Goal: Task Accomplishment & Management: Complete application form

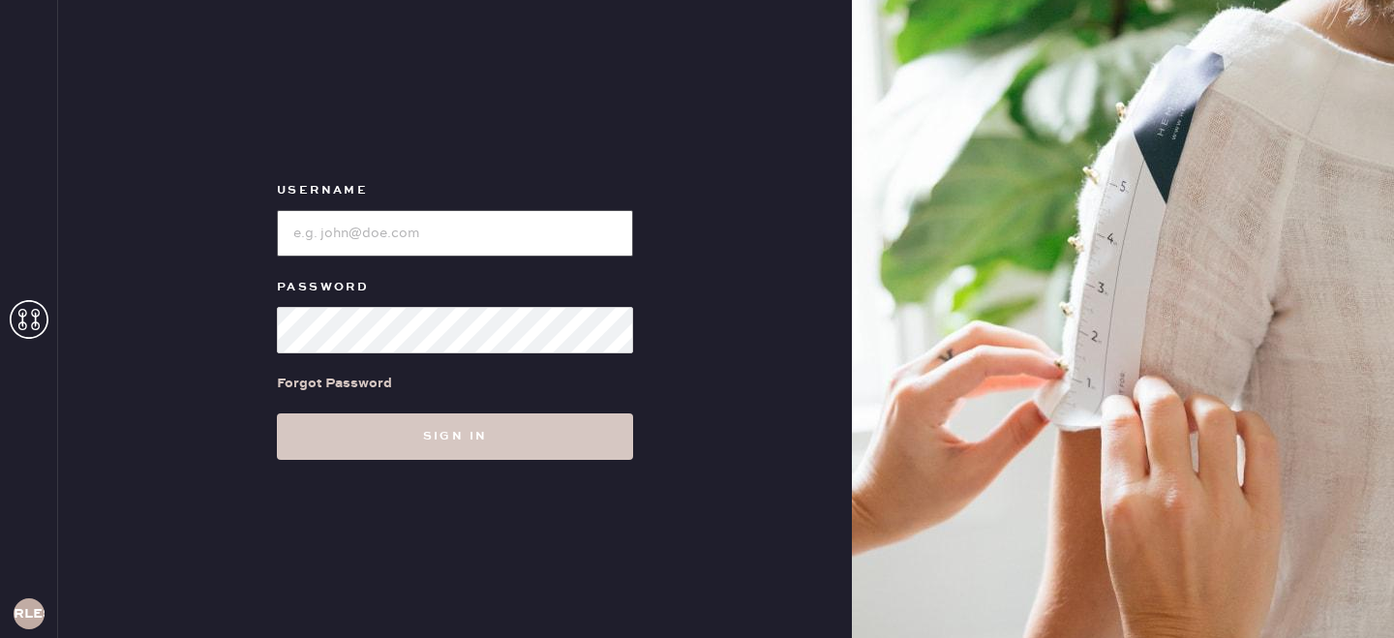
type input "reformationlowereastside"
click at [490, 224] on input "loginName" at bounding box center [455, 233] width 356 height 46
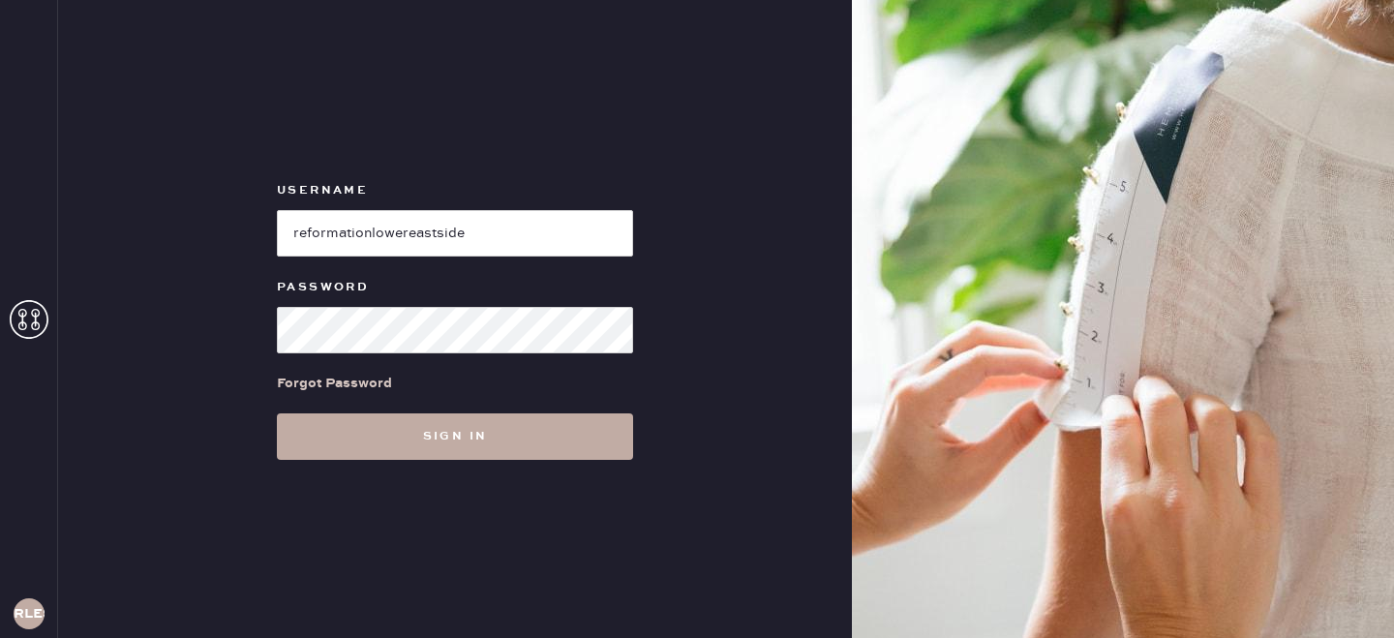
click at [519, 440] on button "Sign in" at bounding box center [455, 436] width 356 height 46
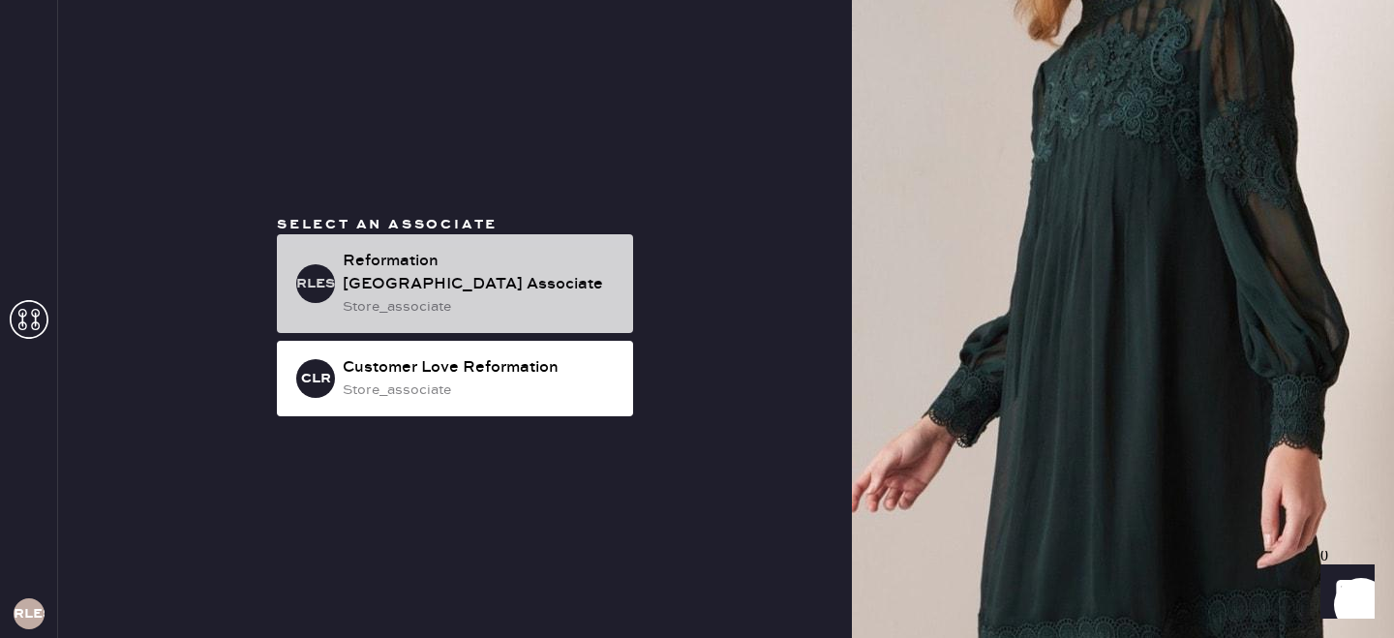
click at [517, 290] on div "Reformation [GEOGRAPHIC_DATA] Associate" at bounding box center [480, 273] width 275 height 46
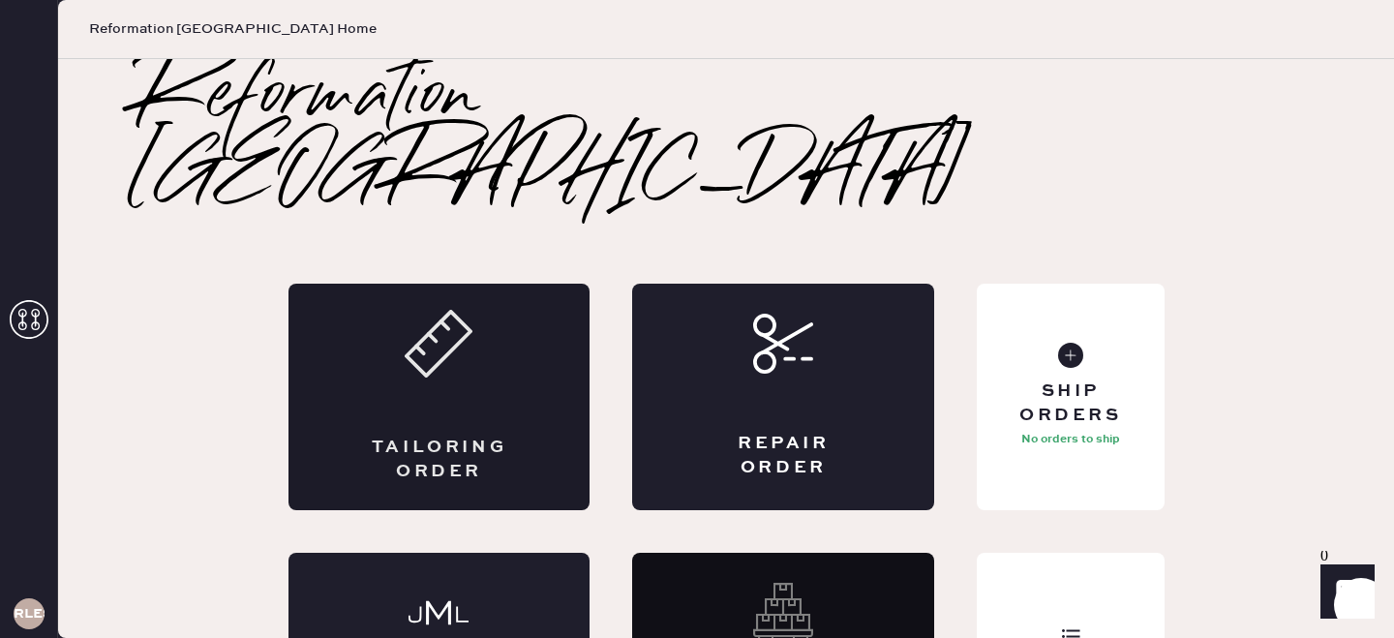
click at [504, 303] on div "Tailoring Order" at bounding box center [440, 397] width 302 height 227
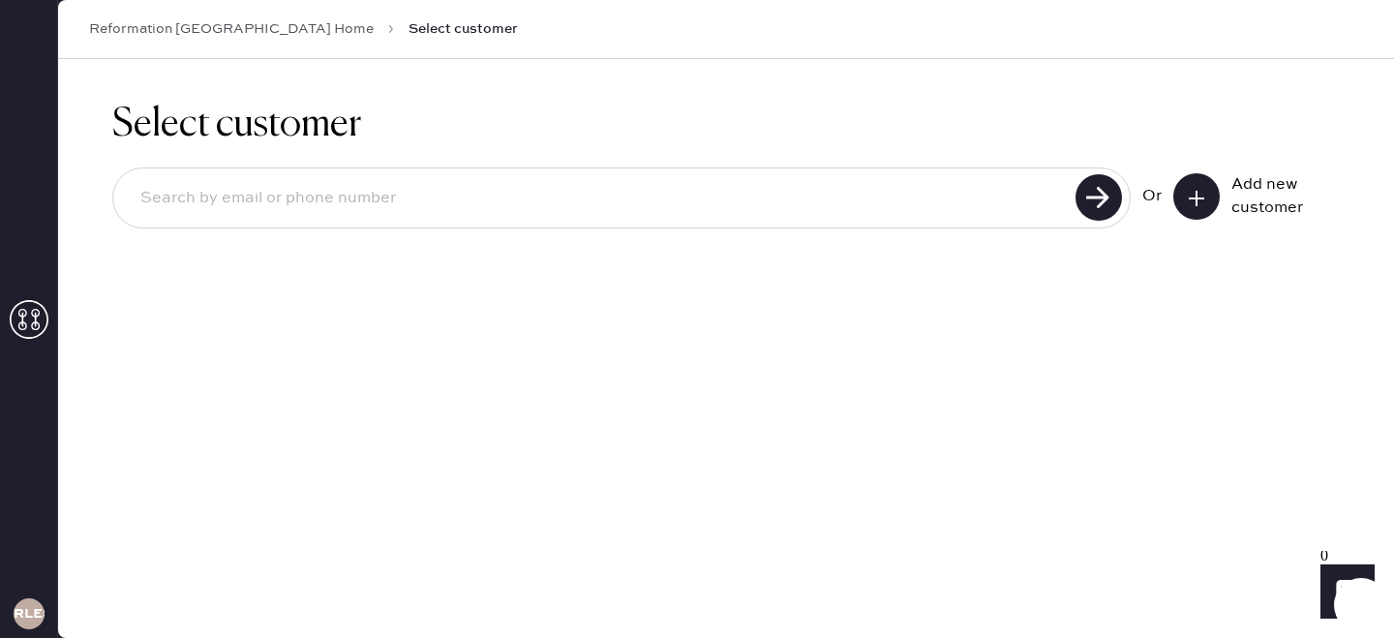
click at [554, 222] on div at bounding box center [621, 198] width 1019 height 61
click at [538, 196] on input at bounding box center [597, 198] width 945 height 45
type input "[PERSON_NAME][EMAIL_ADDRESS][DOMAIN_NAME]"
click at [1100, 193] on use at bounding box center [1099, 197] width 46 height 46
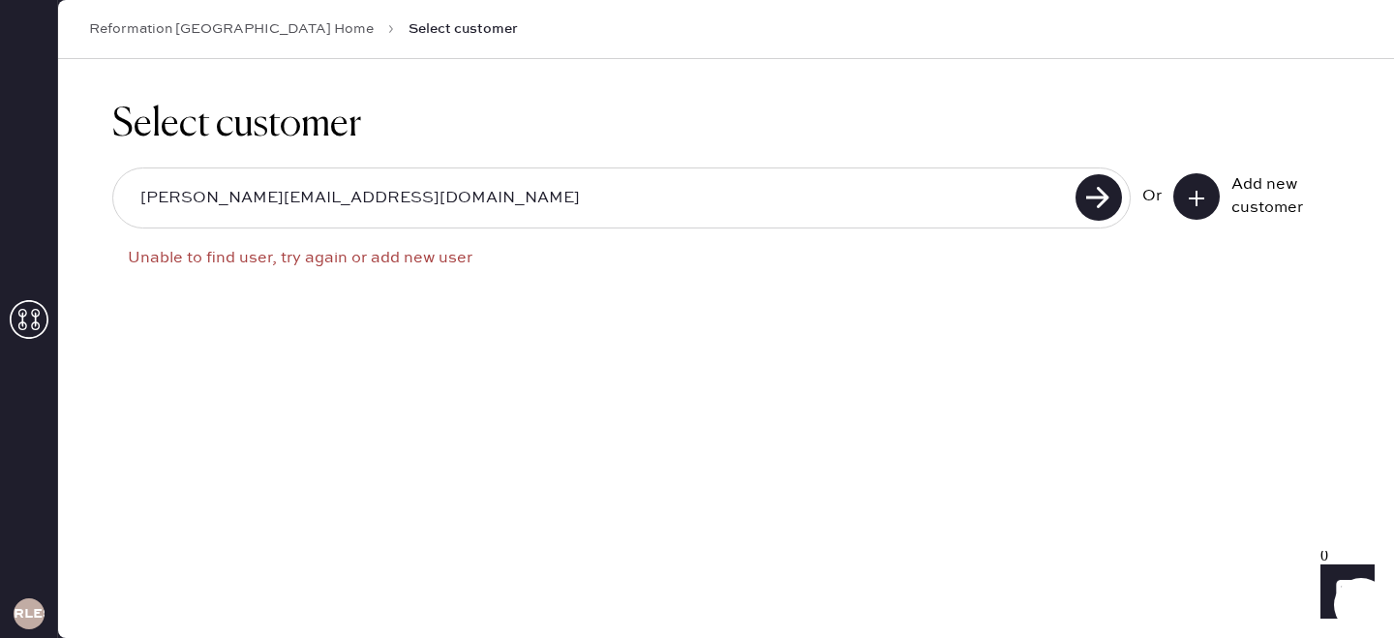
click at [1187, 192] on icon at bounding box center [1196, 198] width 19 height 19
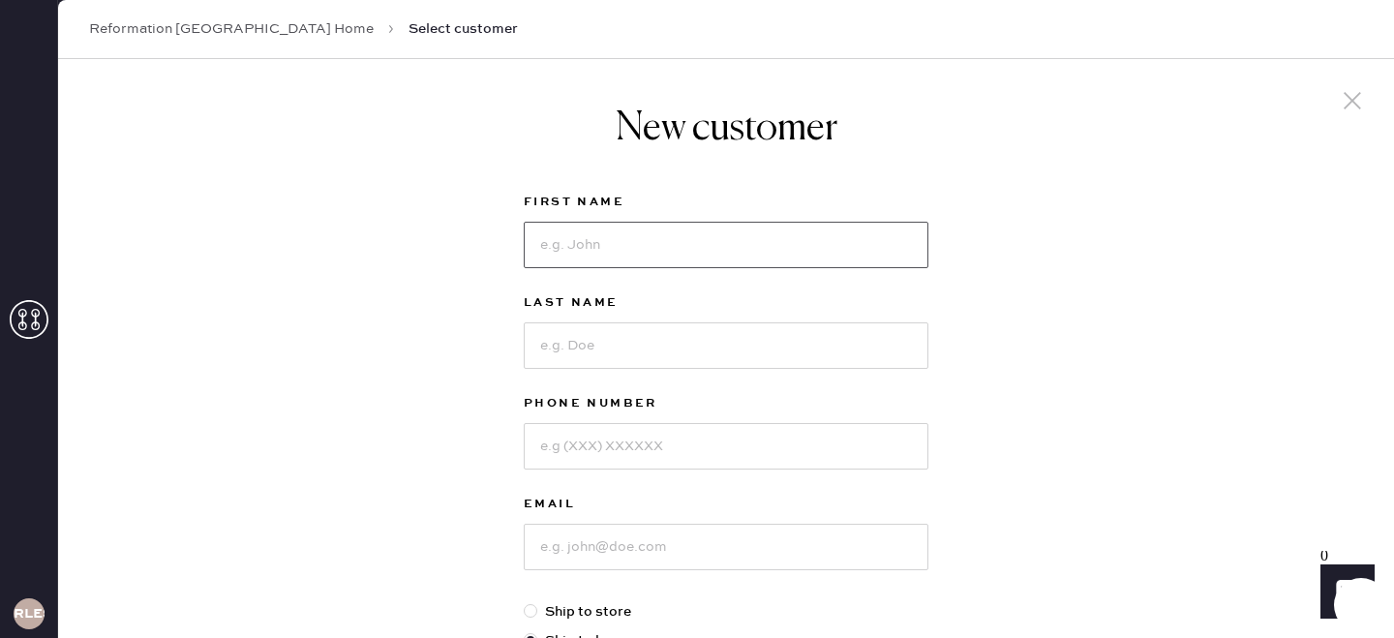
click at [773, 231] on input at bounding box center [726, 245] width 405 height 46
type input "[PERSON_NAME]"
click at [703, 347] on input at bounding box center [726, 345] width 405 height 46
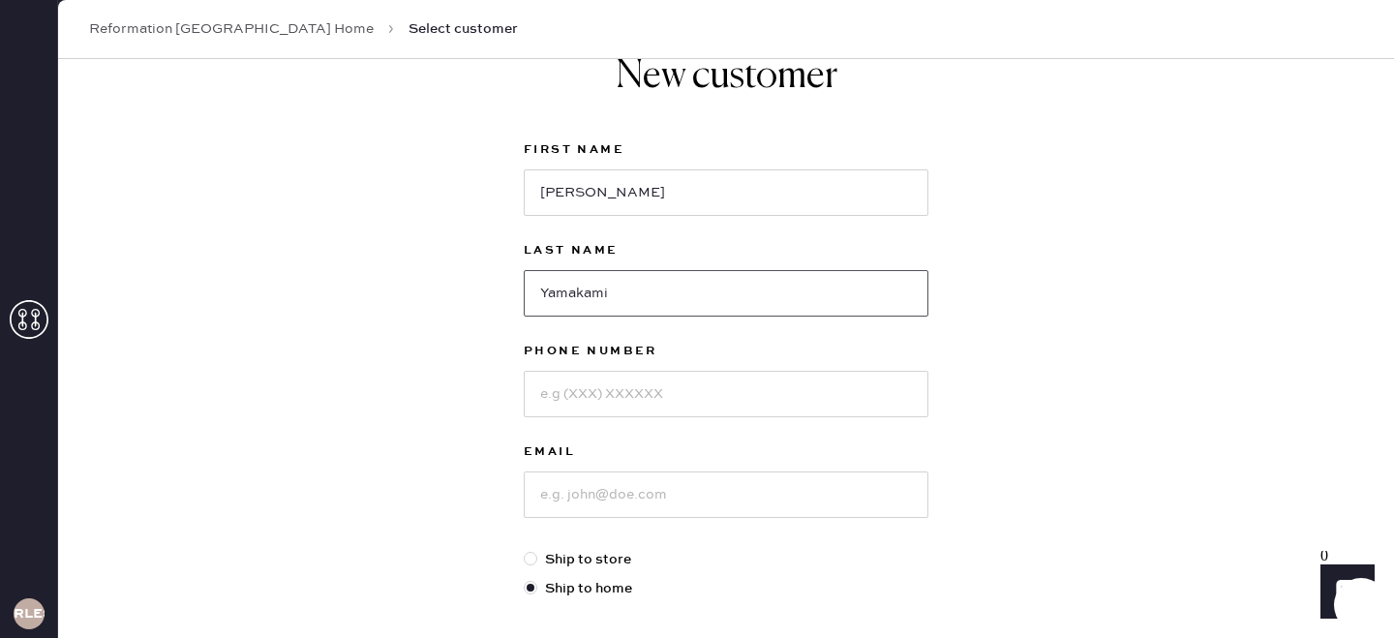
scroll to position [85, 0]
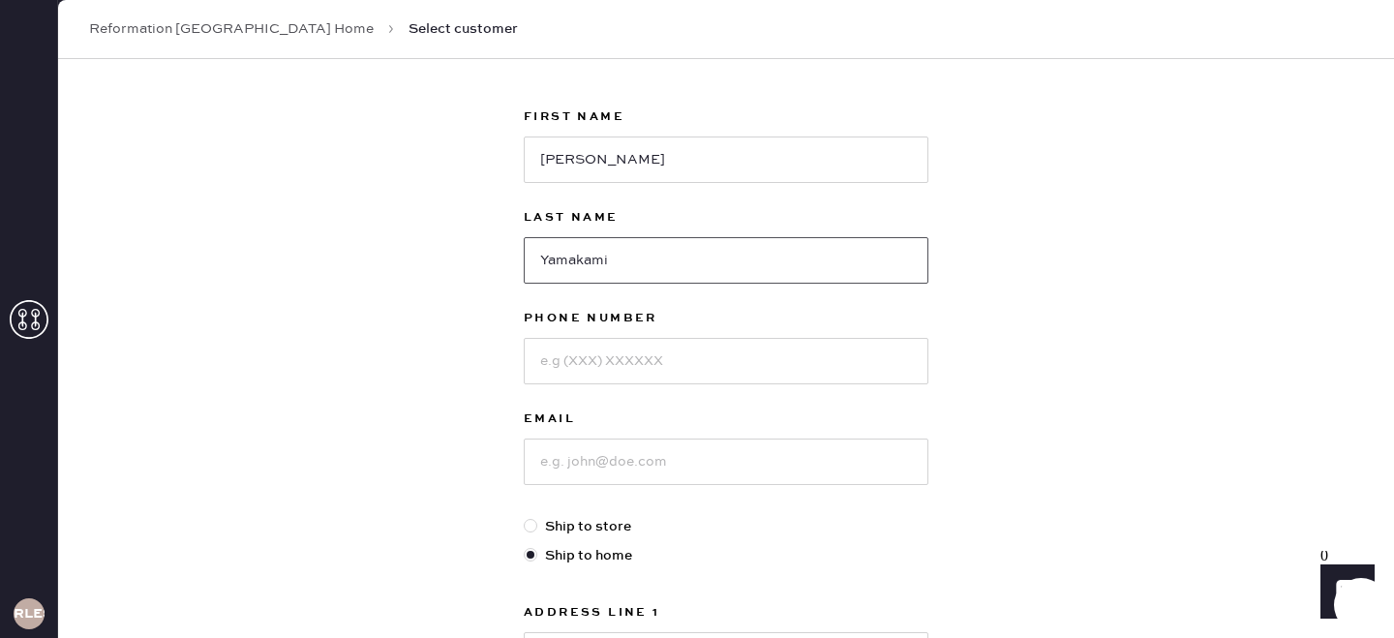
type input "Yamakami"
click at [626, 370] on input at bounding box center [726, 361] width 405 height 46
type input "[PHONE_NUMBER]"
click at [644, 463] on input at bounding box center [726, 462] width 405 height 46
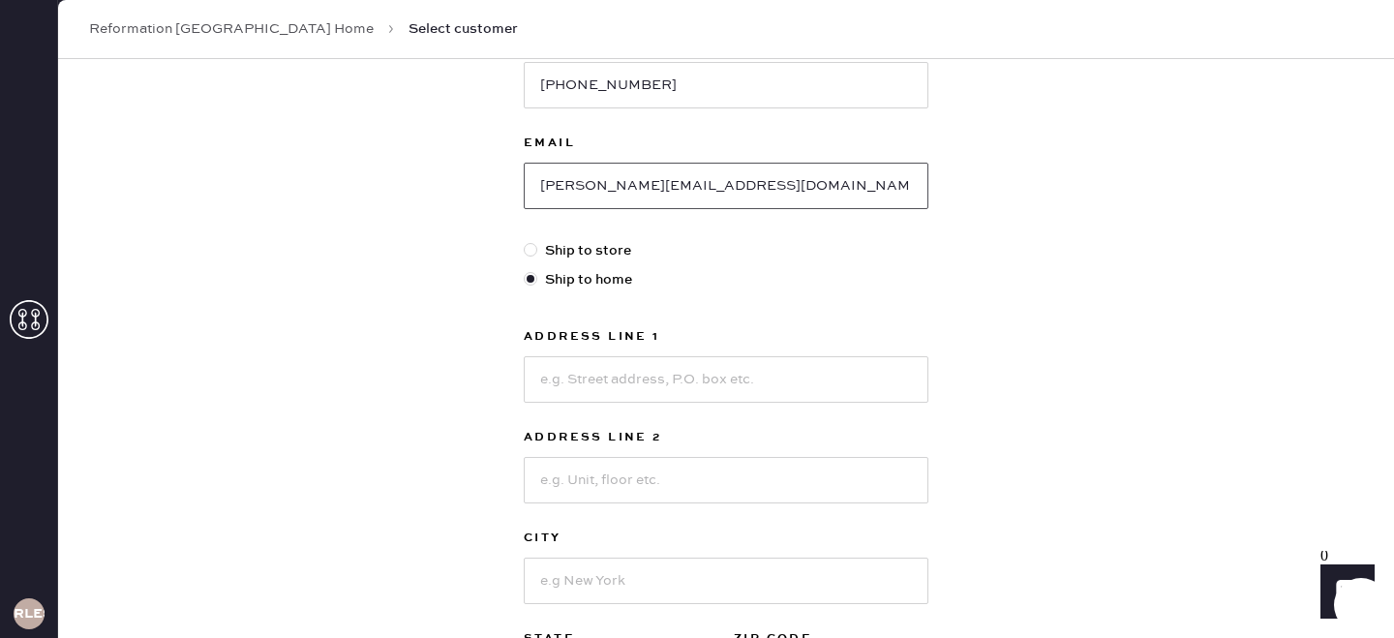
scroll to position [366, 0]
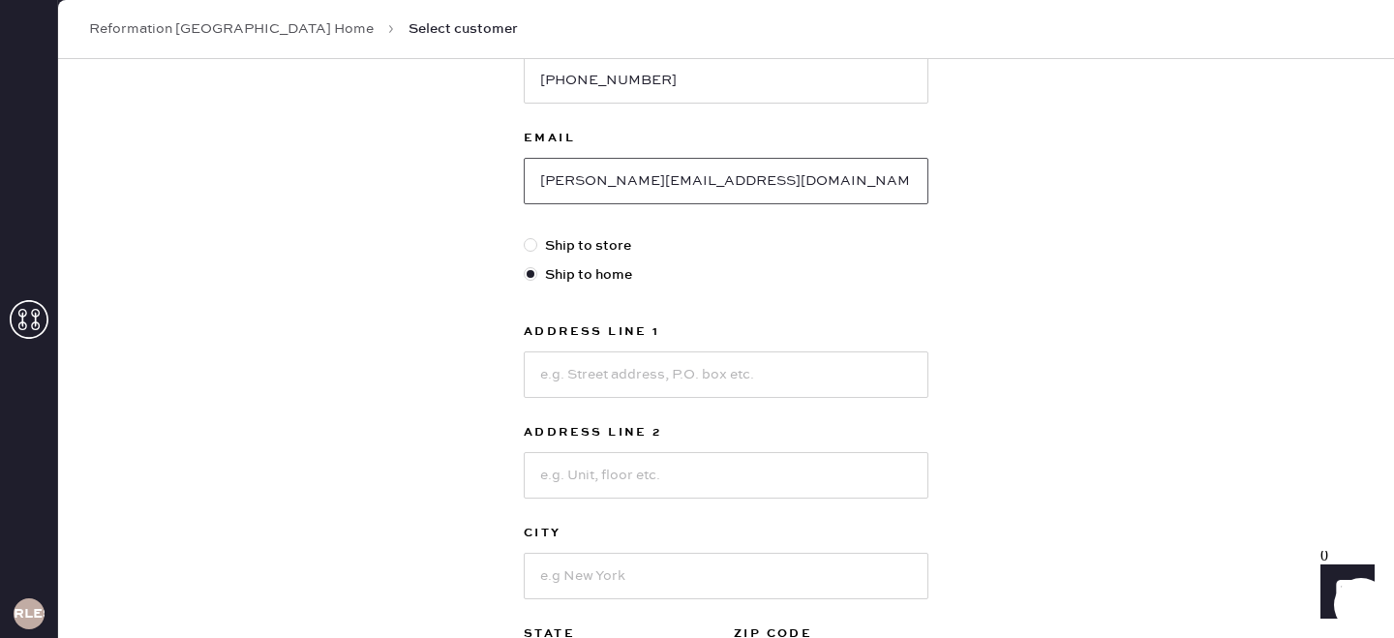
type input "[PERSON_NAME][EMAIL_ADDRESS][DOMAIN_NAME]"
click at [715, 360] on input at bounding box center [726, 375] width 405 height 46
type input "[STREET_ADDRESS][US_STATE]"
click at [706, 472] on input at bounding box center [726, 475] width 405 height 46
type input "4"
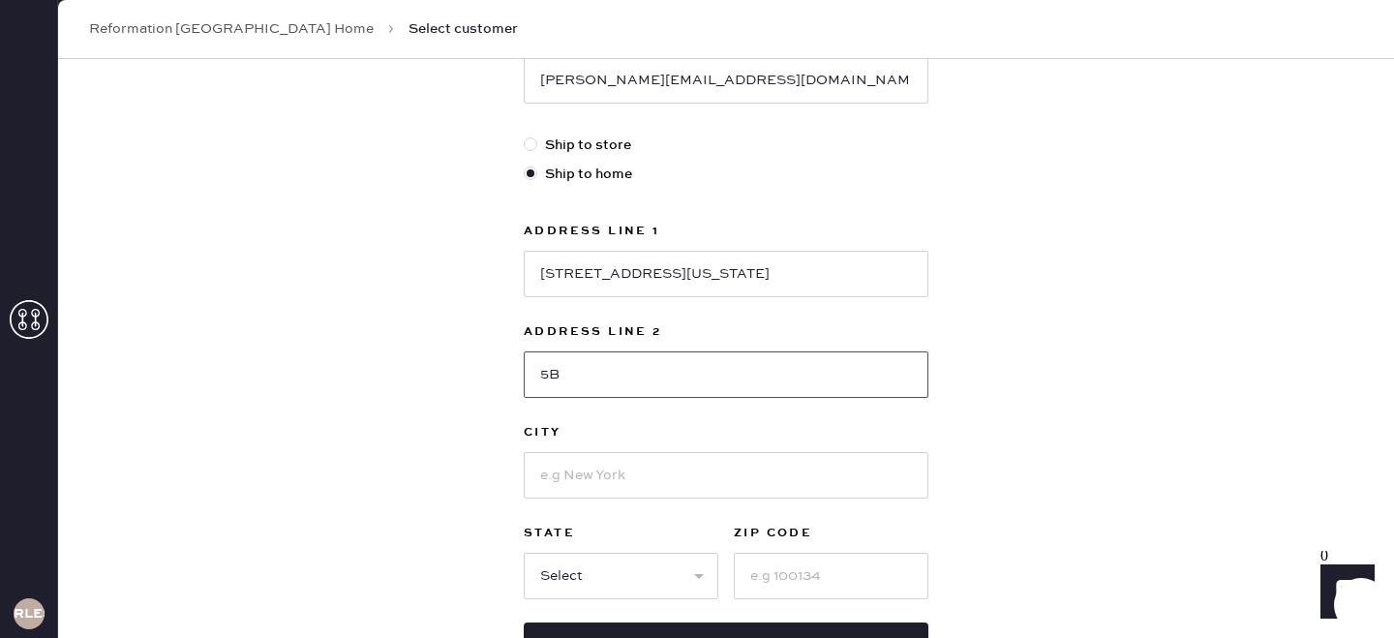
scroll to position [471, 0]
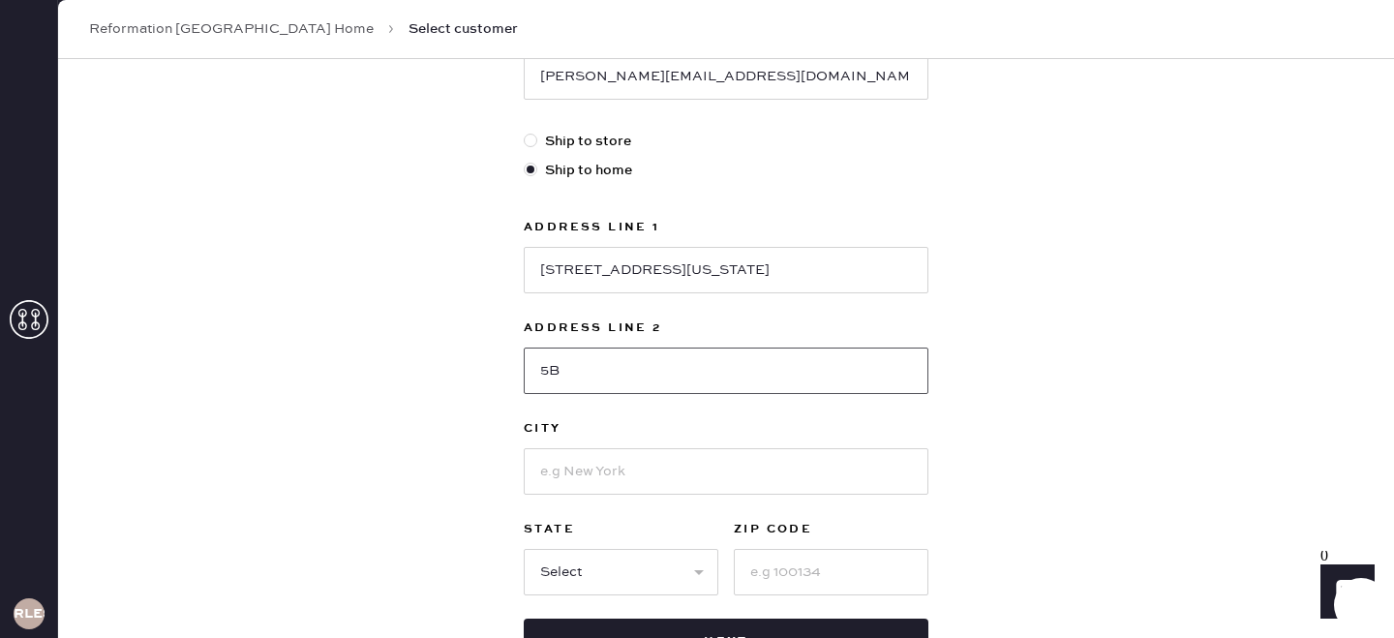
type input "5B"
click at [699, 488] on input at bounding box center [726, 471] width 405 height 46
type input "N"
type input "[GEOGRAPHIC_DATA]"
click at [646, 572] on select "Select AK AL AR AZ CA CO CT [GEOGRAPHIC_DATA] DE FL [GEOGRAPHIC_DATA] HI [GEOGR…" at bounding box center [621, 572] width 195 height 46
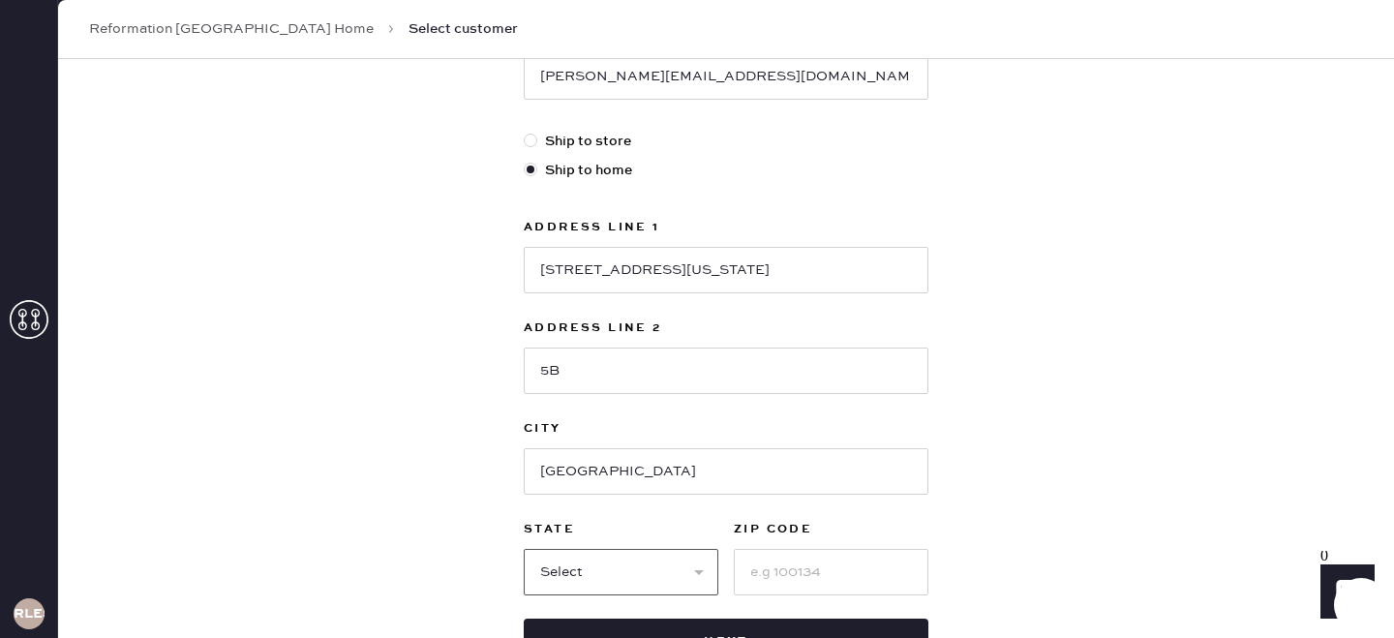
select select "NY"
click at [524, 549] on select "Select AK AL AR AZ CA CO CT [GEOGRAPHIC_DATA] DE FL [GEOGRAPHIC_DATA] HI [GEOGR…" at bounding box center [621, 572] width 195 height 46
click at [796, 571] on input at bounding box center [831, 572] width 195 height 46
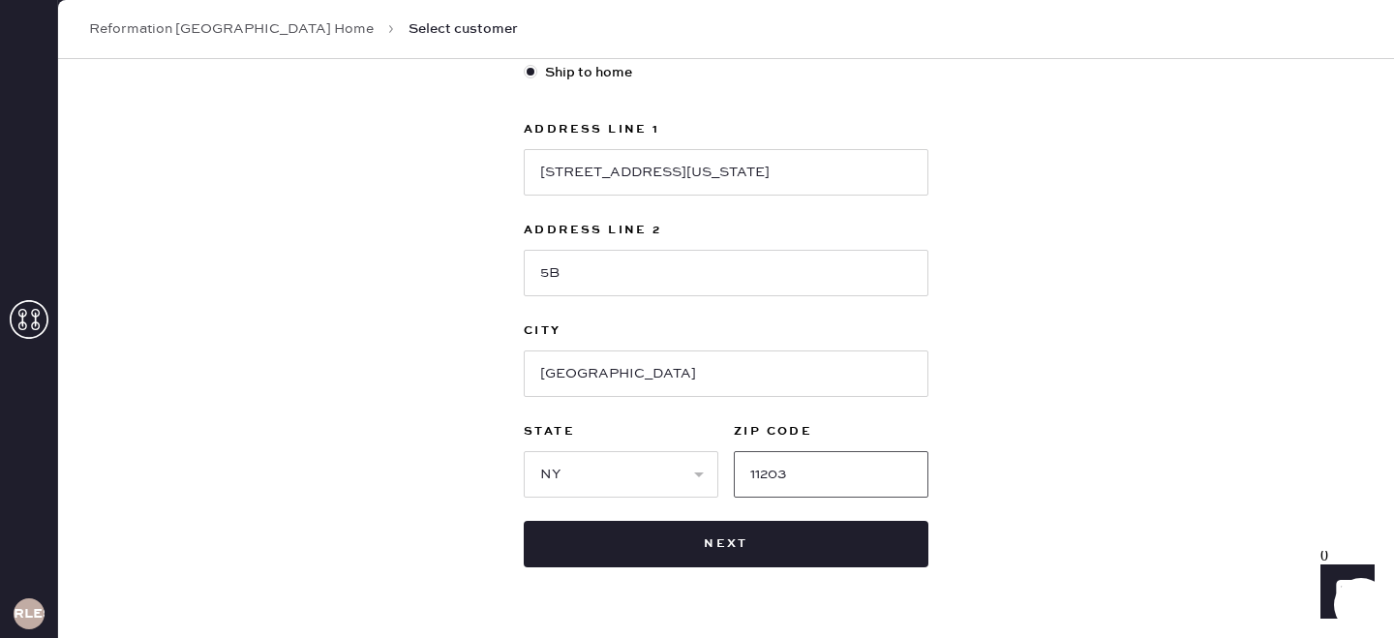
scroll to position [622, 0]
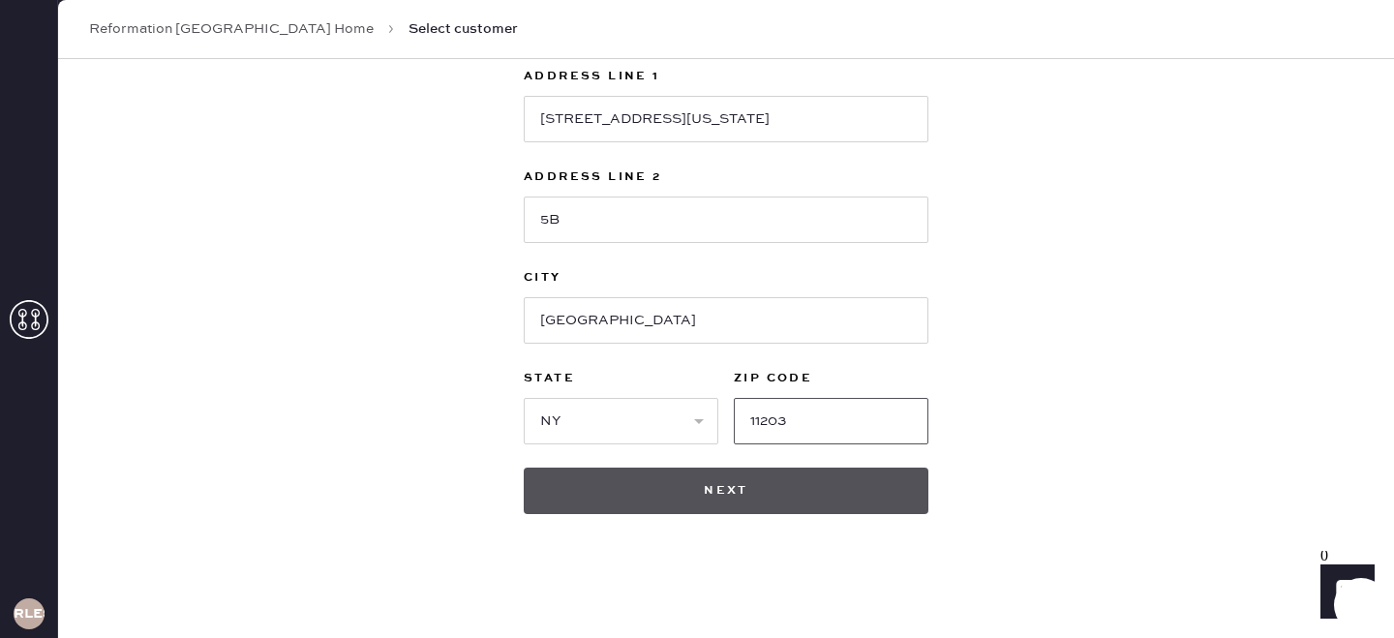
type input "11203"
click at [808, 494] on button "Next" at bounding box center [726, 491] width 405 height 46
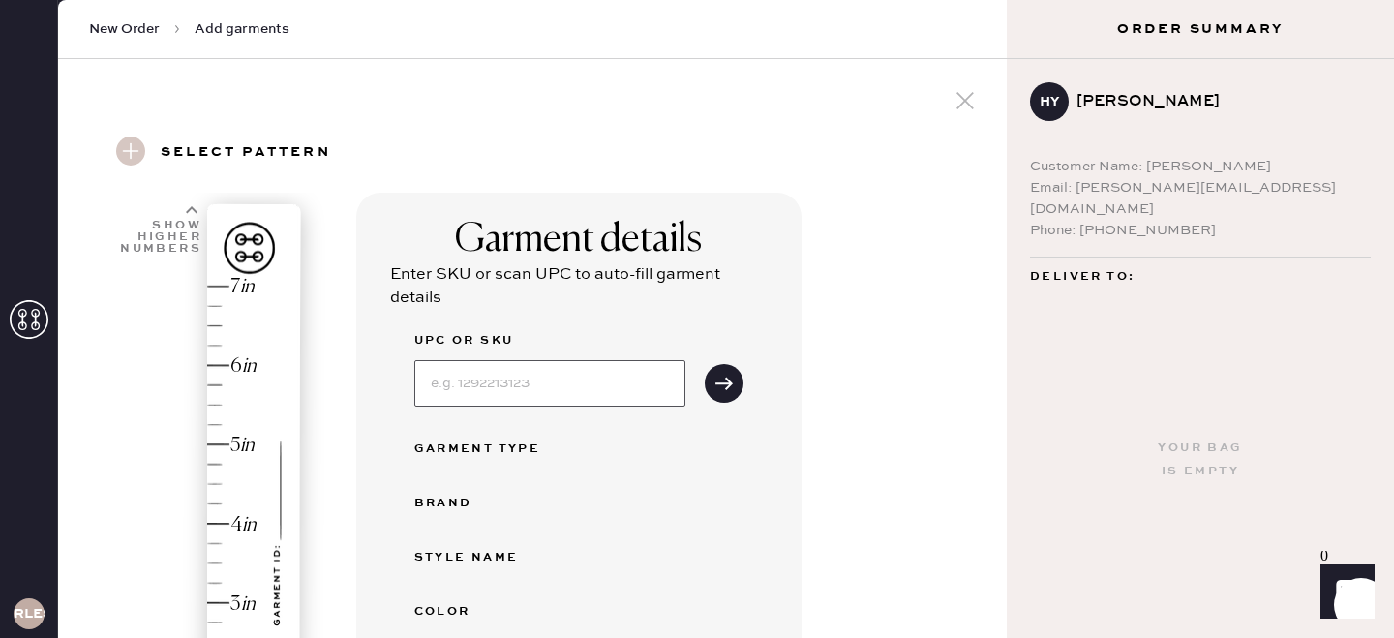
click at [570, 394] on input at bounding box center [549, 383] width 271 height 46
type input "A"
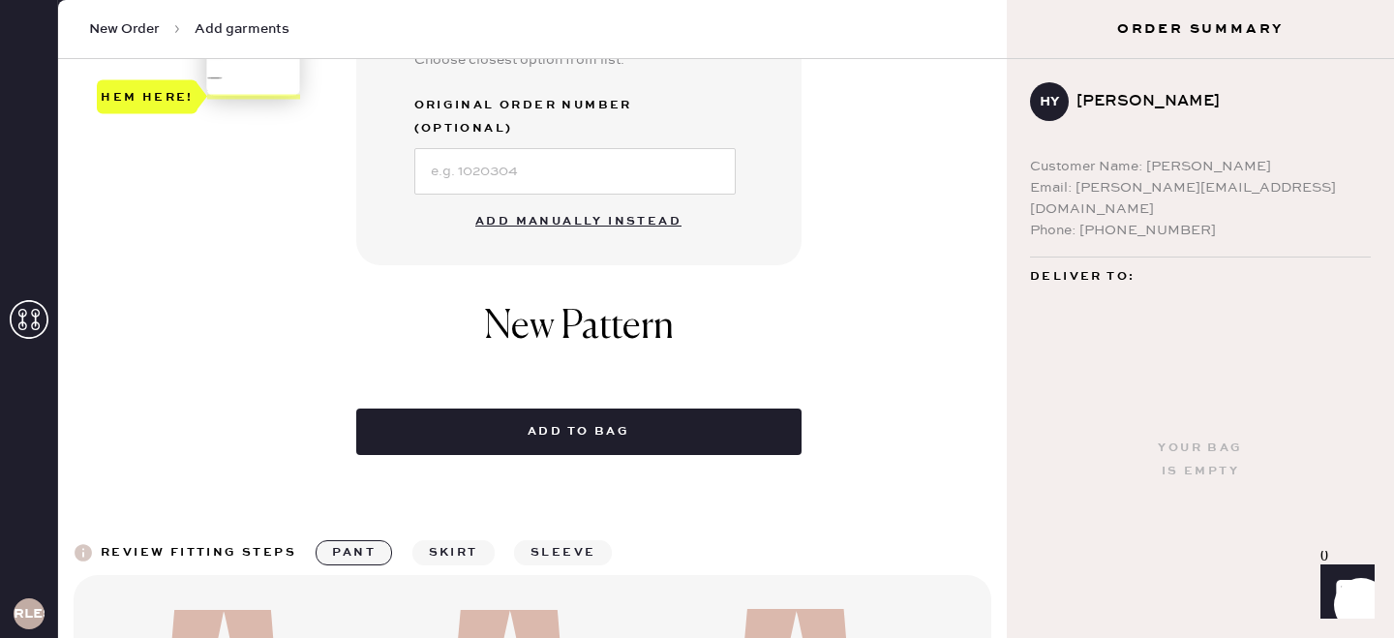
click at [568, 202] on button "Add manually instead" at bounding box center [578, 221] width 229 height 39
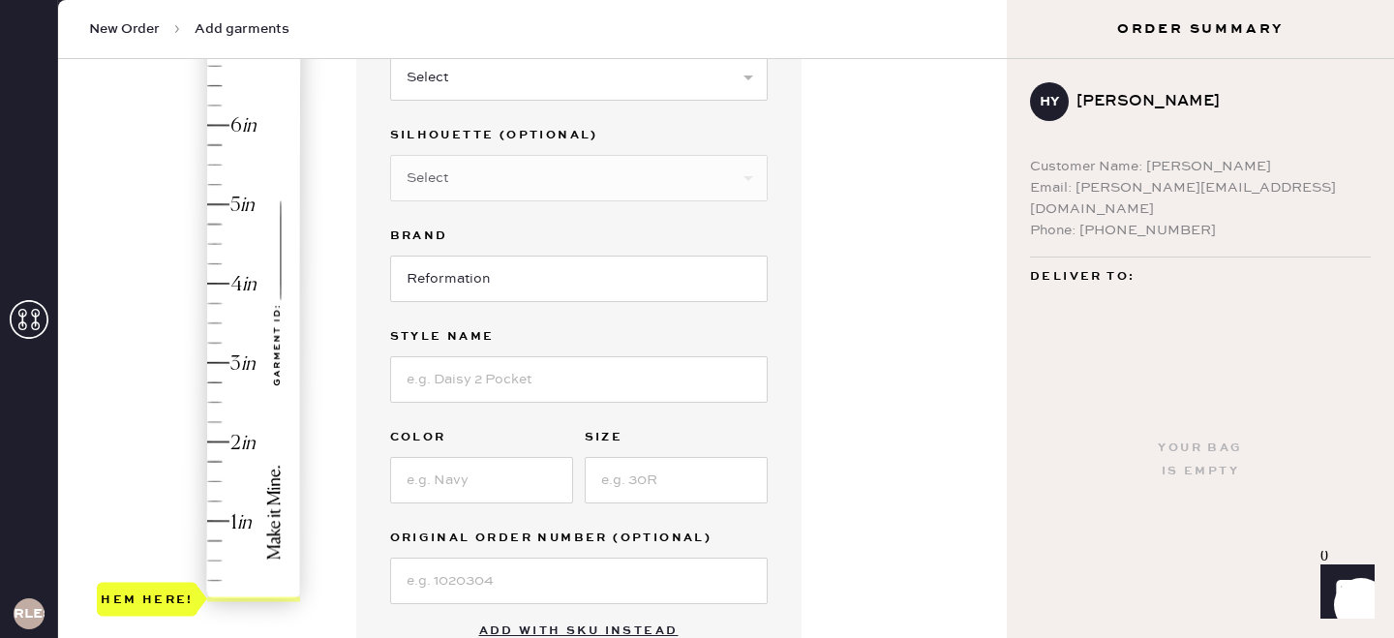
scroll to position [87, 0]
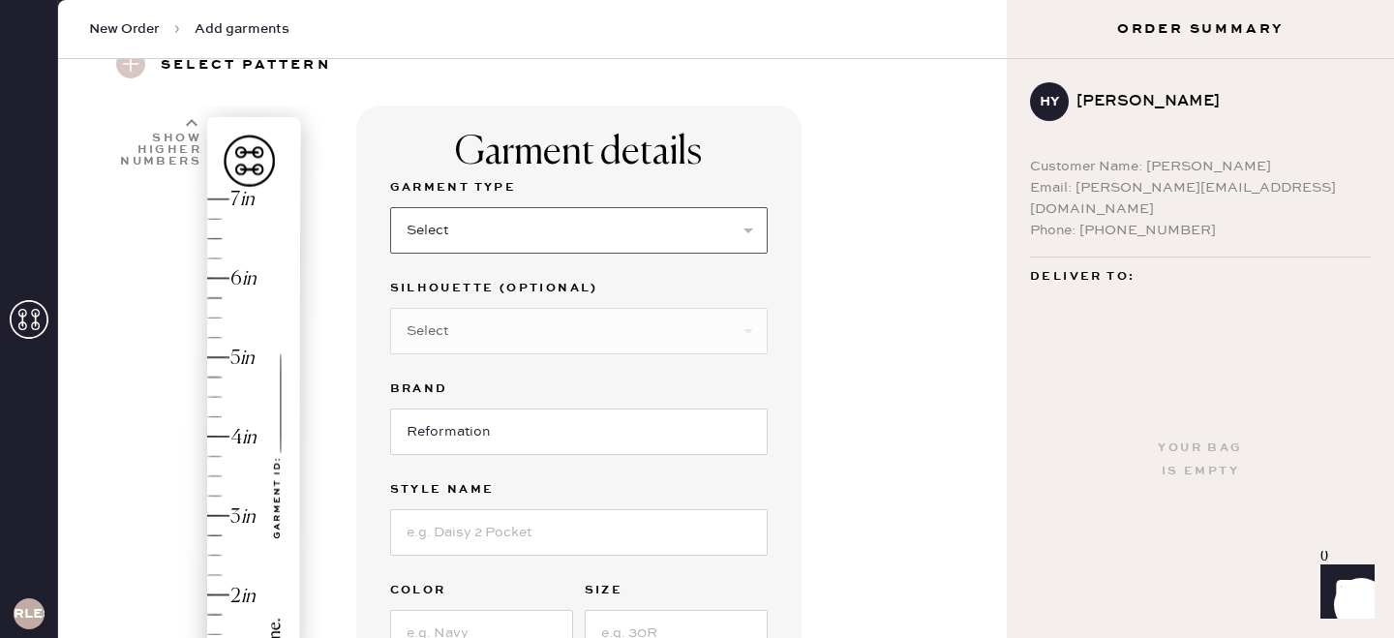
click at [501, 234] on select "Select Basic Skirt Jeans Leggings Pants Shorts Basic Sleeved Dress Basic Sleeve…" at bounding box center [579, 230] width 378 height 46
select select "7"
click at [390, 207] on select "Select Basic Skirt Jeans Leggings Pants Shorts Basic Sleeved Dress Basic Sleeve…" at bounding box center [579, 230] width 378 height 46
click at [507, 343] on select "Select Maxi Dress Midi Dress Mini Dress Other" at bounding box center [579, 331] width 378 height 46
select select "31"
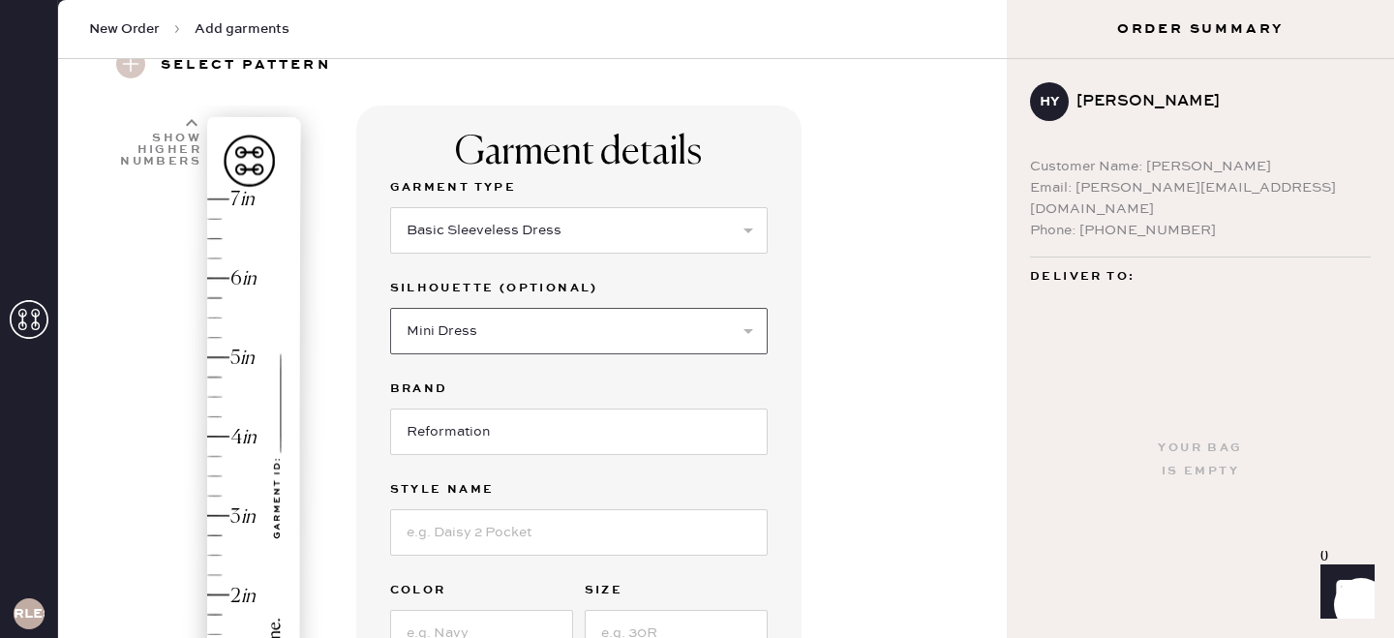
click at [390, 308] on select "Select Maxi Dress Midi Dress Mini Dress Other" at bounding box center [579, 331] width 378 height 46
click at [490, 529] on input at bounding box center [579, 532] width 378 height 46
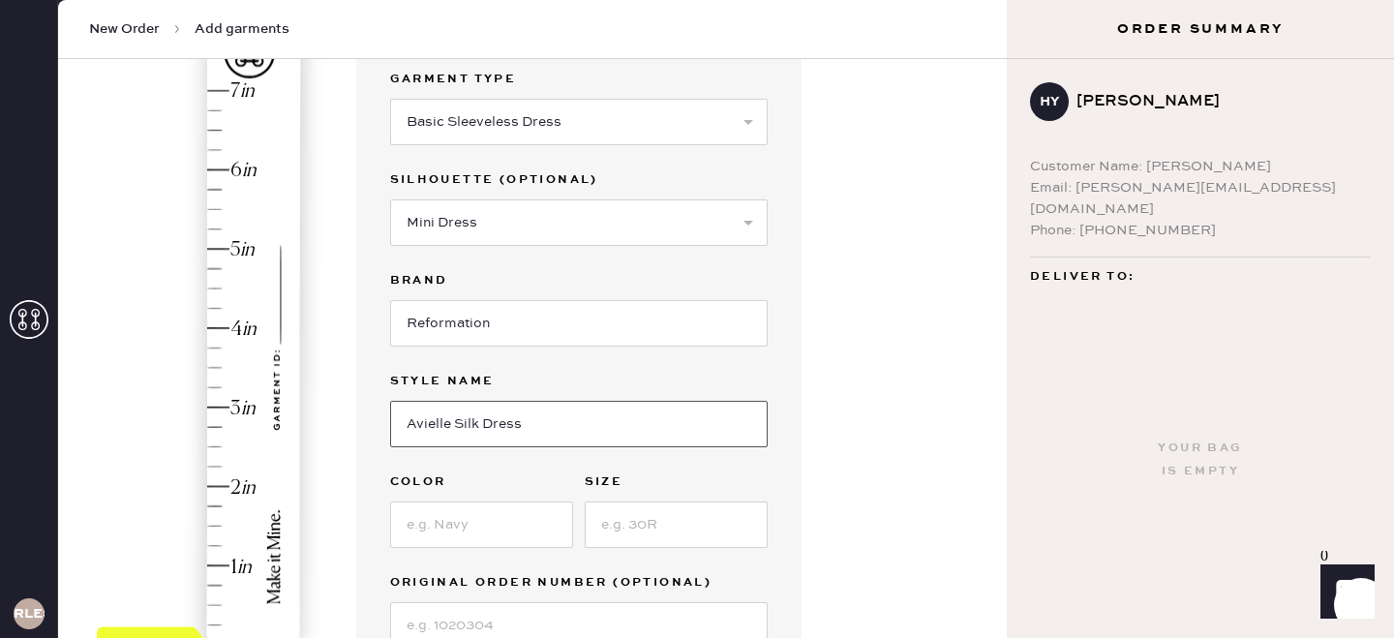
scroll to position [199, 0]
type input "Avielle Silk Dress"
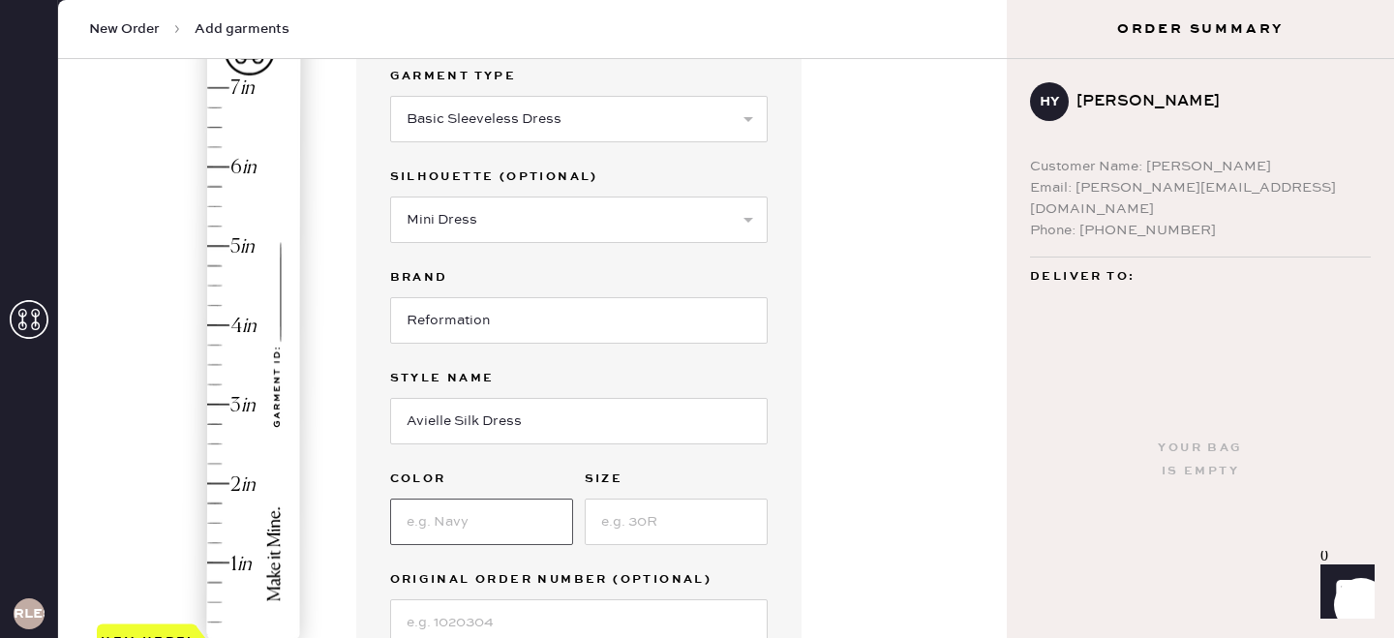
click at [474, 517] on input at bounding box center [481, 522] width 183 height 46
type input "Ivory Bridal Silk"
click at [633, 517] on input at bounding box center [676, 522] width 183 height 46
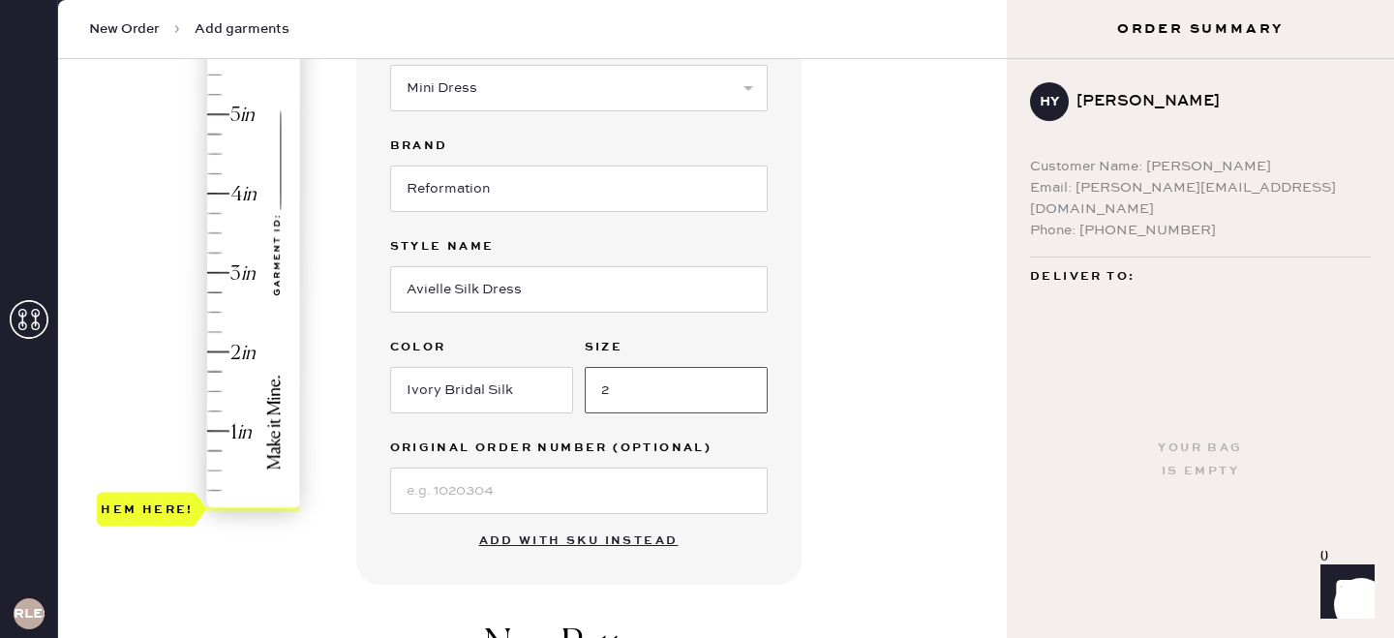
scroll to position [333, 0]
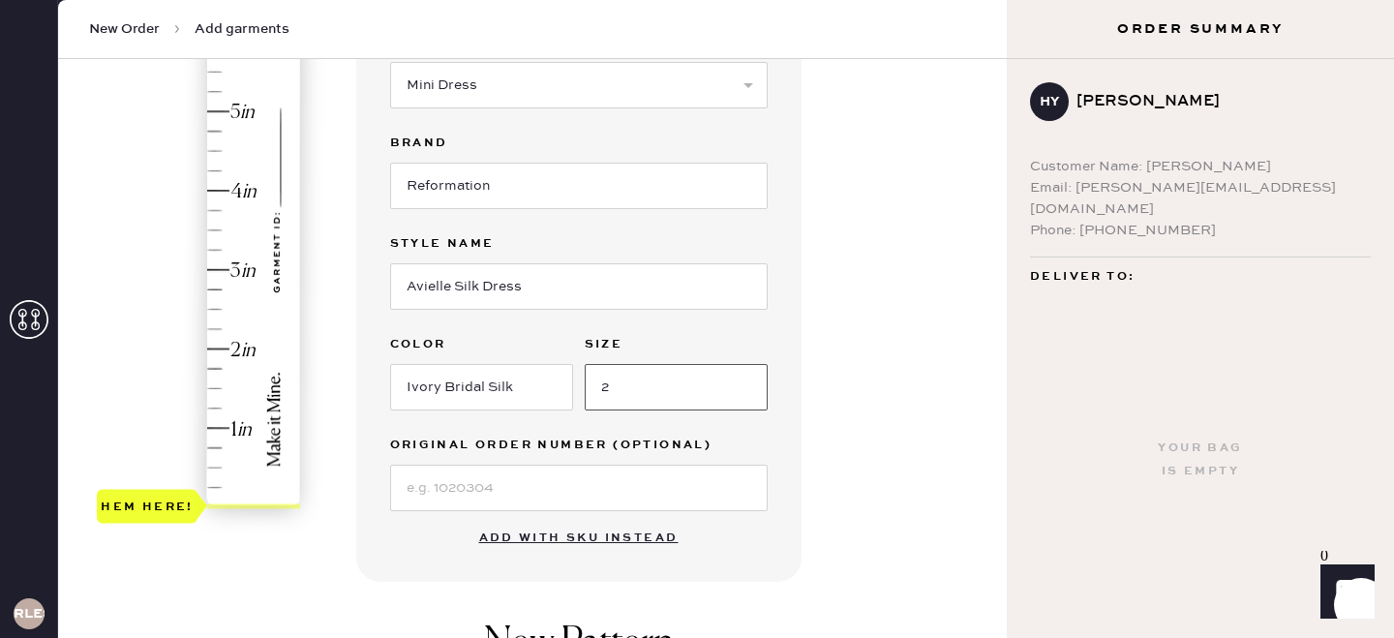
type input "2"
click at [549, 492] on input at bounding box center [579, 488] width 378 height 46
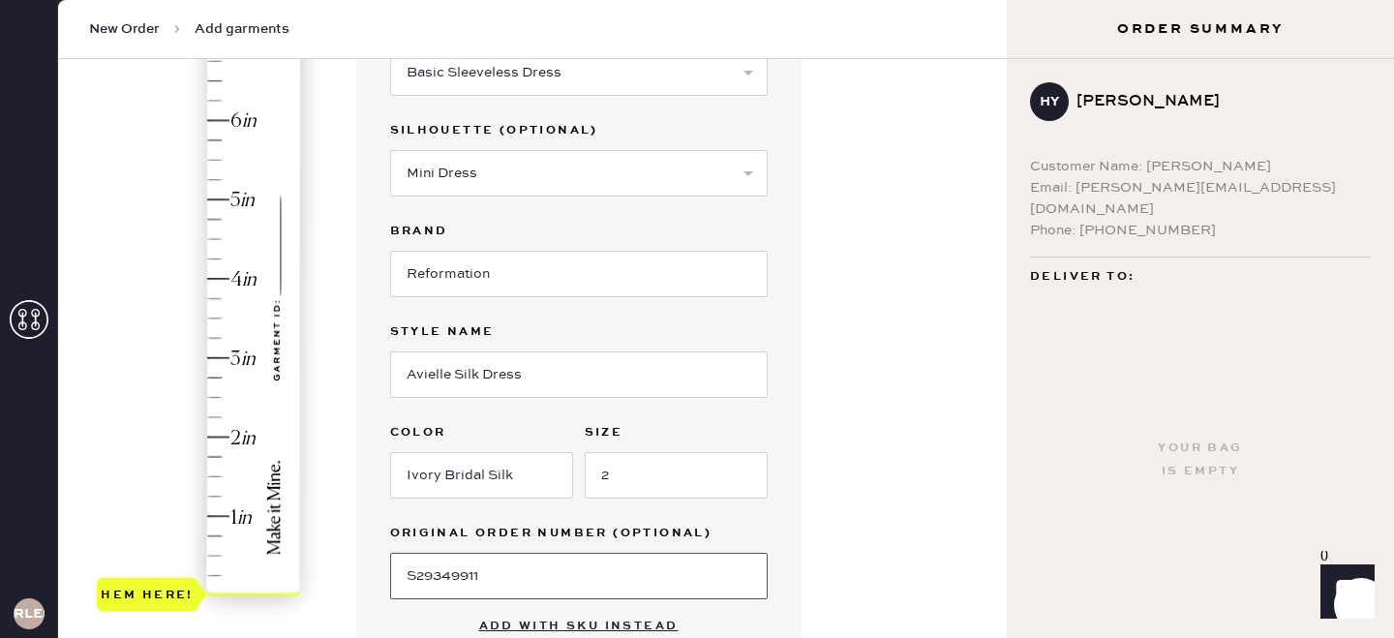
scroll to position [240, 0]
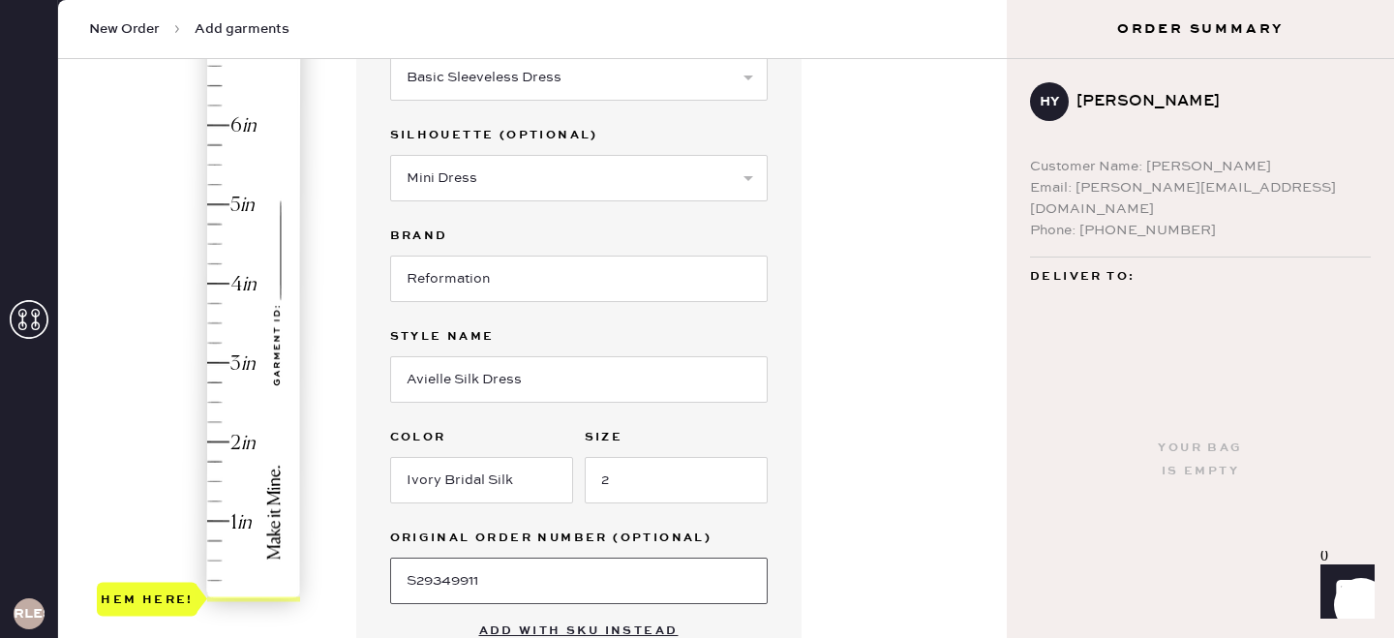
type input "S29349911"
type input "1.5"
click at [218, 479] on div "Hem here!" at bounding box center [200, 323] width 206 height 571
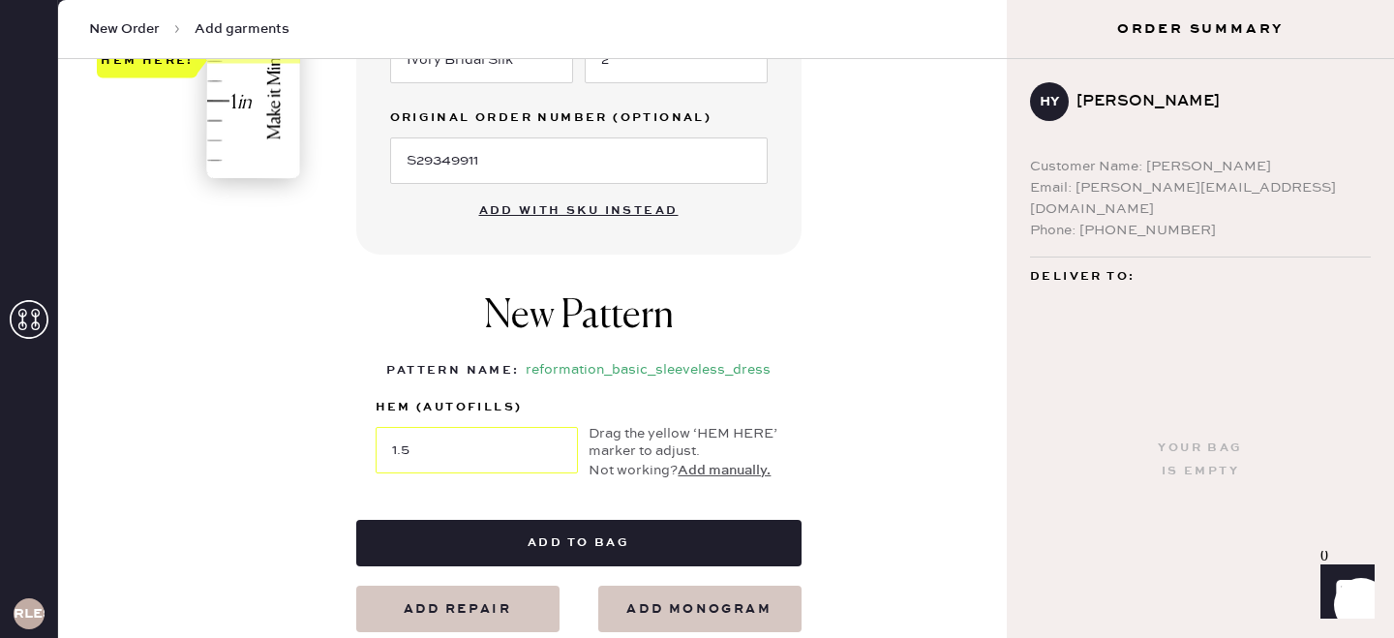
scroll to position [693, 0]
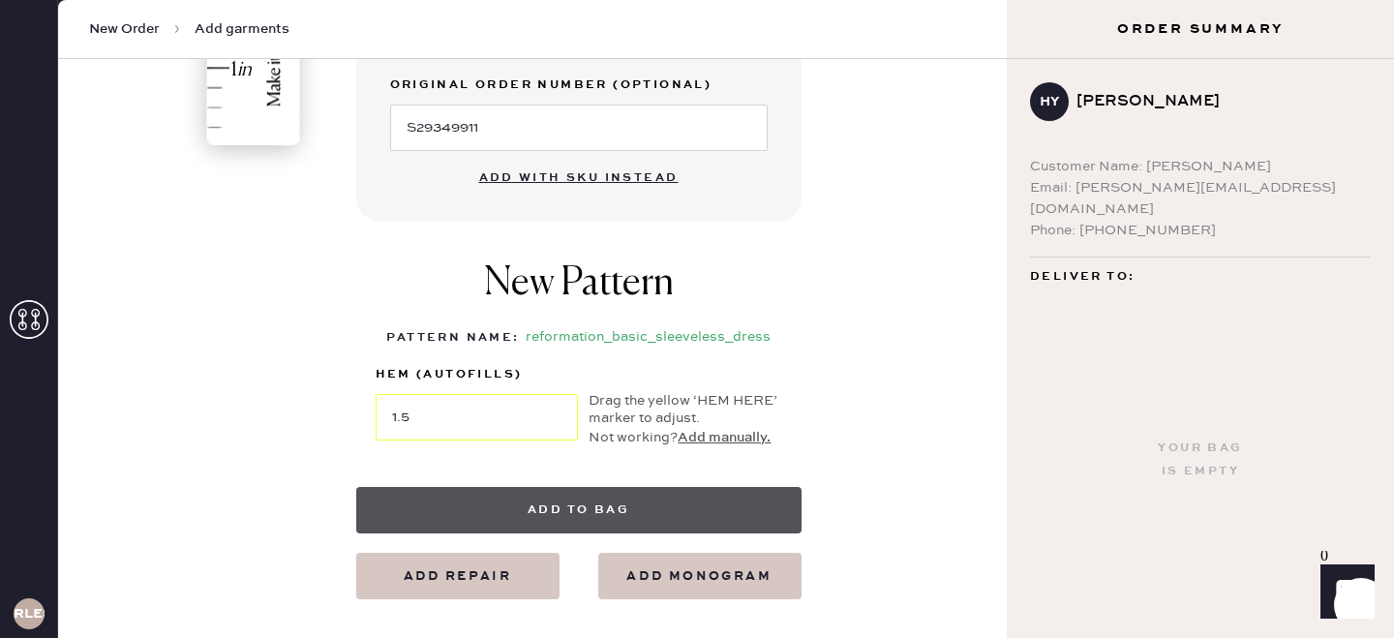
click at [682, 502] on button "Add to bag" at bounding box center [578, 510] width 445 height 46
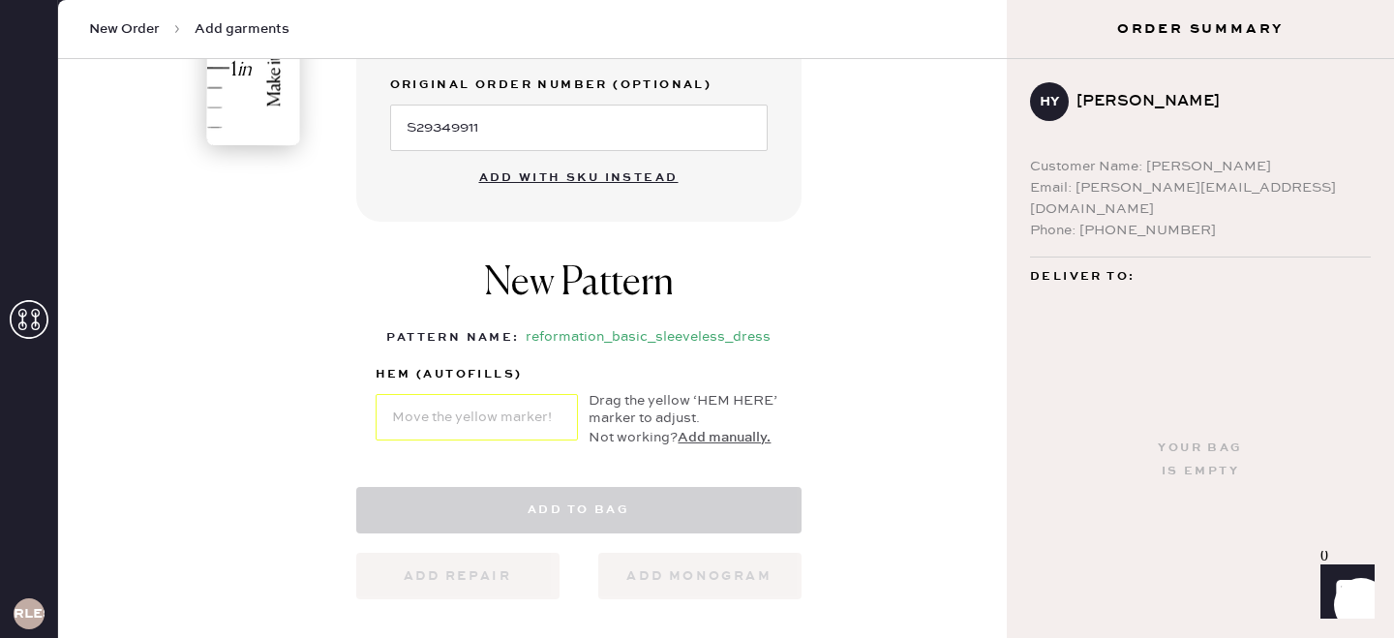
select select "7"
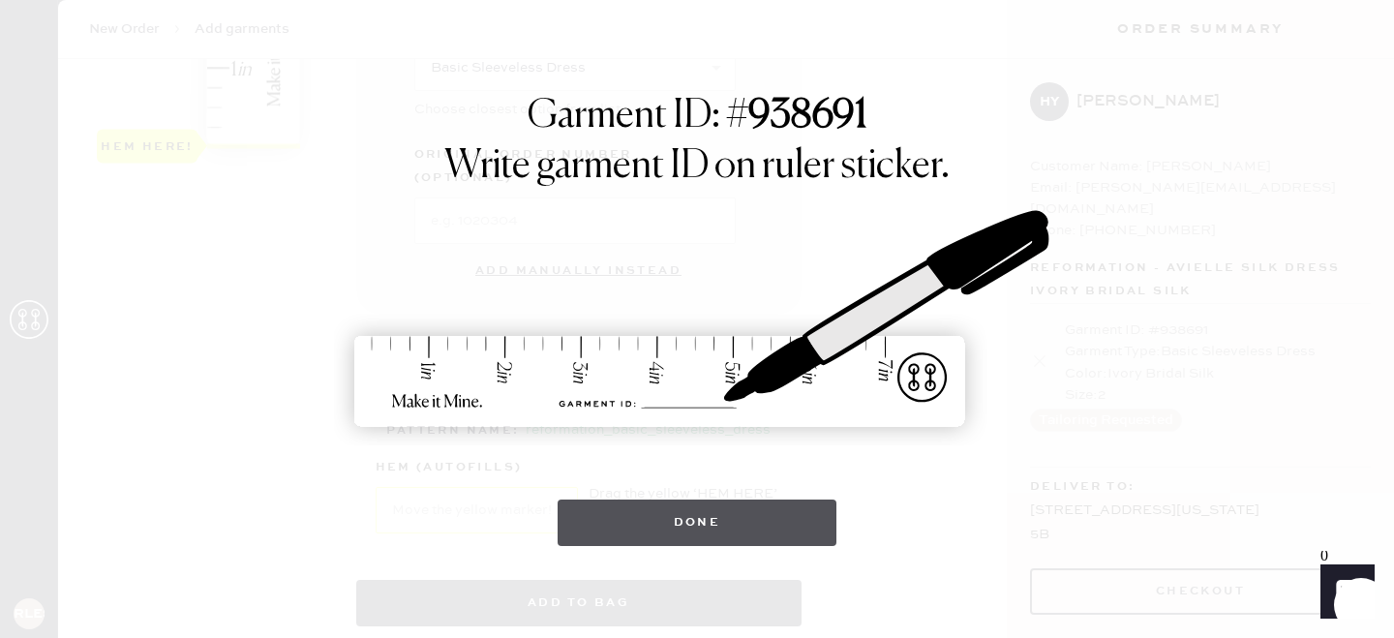
click at [629, 540] on button "Done" at bounding box center [698, 523] width 280 height 46
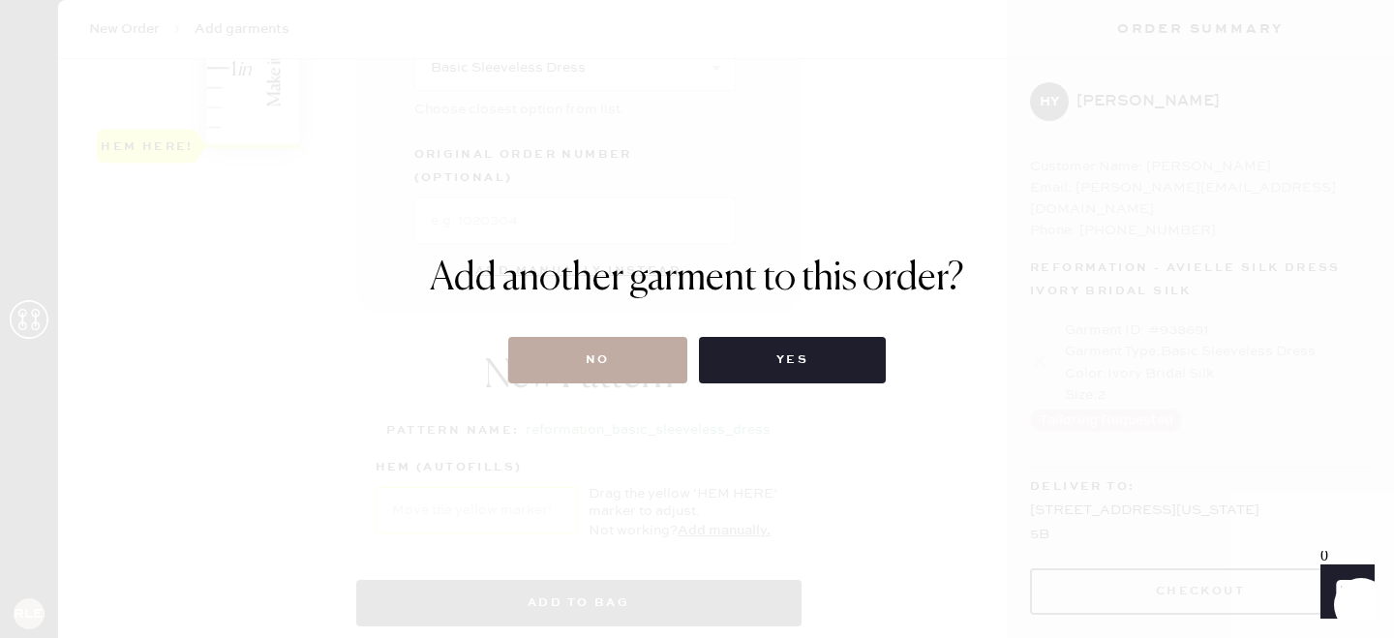
click at [628, 349] on button "No" at bounding box center [597, 360] width 179 height 46
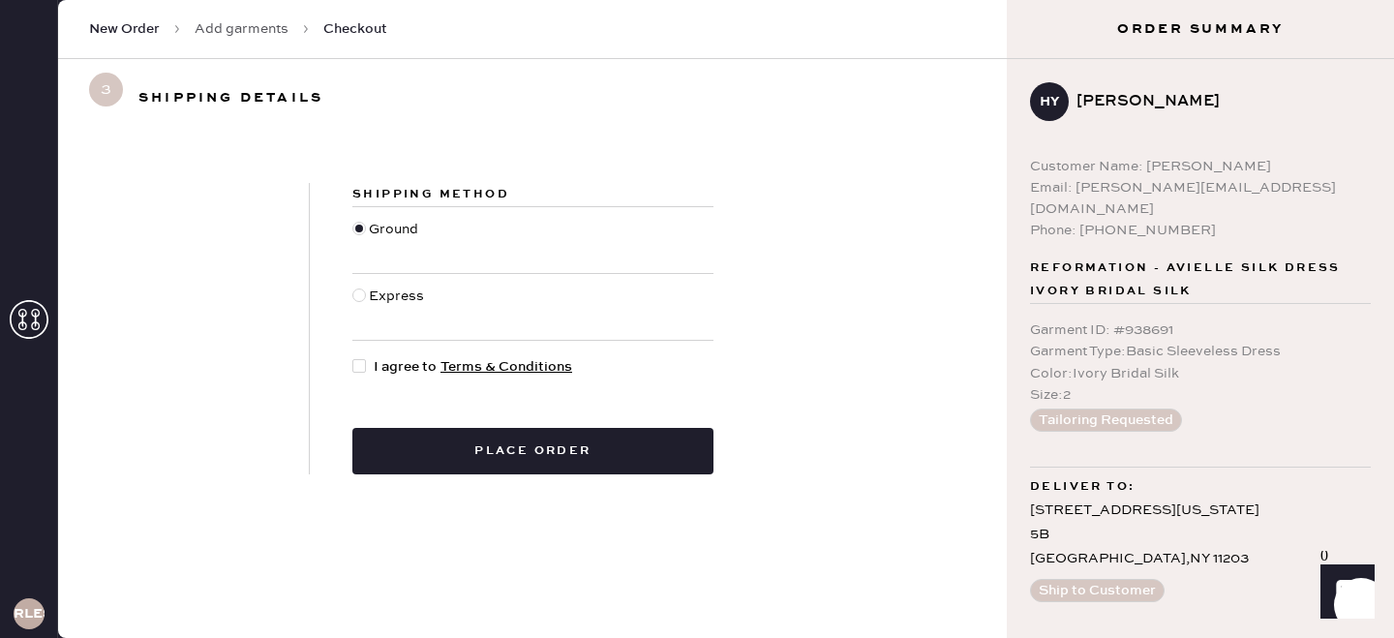
click at [356, 366] on div at bounding box center [359, 366] width 14 height 14
click at [353, 357] on input "I agree to Terms & Conditions" at bounding box center [352, 356] width 1 height 1
checkbox input "true"
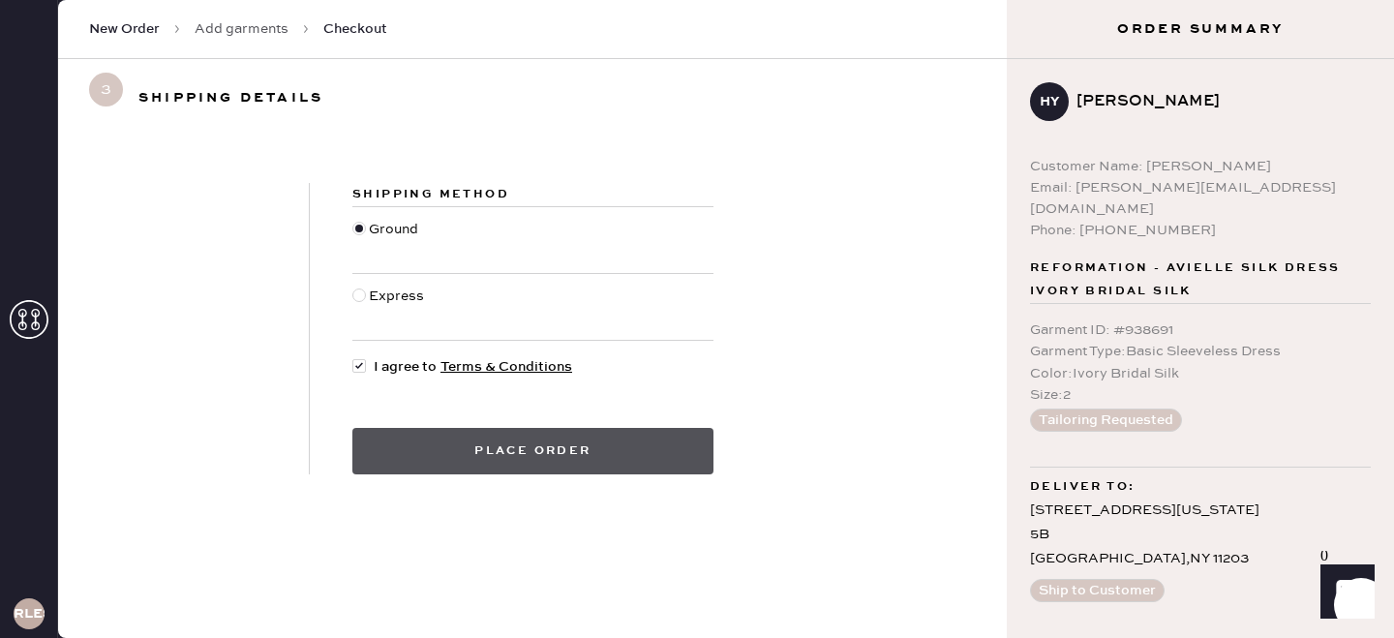
click at [424, 451] on button "Place order" at bounding box center [532, 451] width 361 height 46
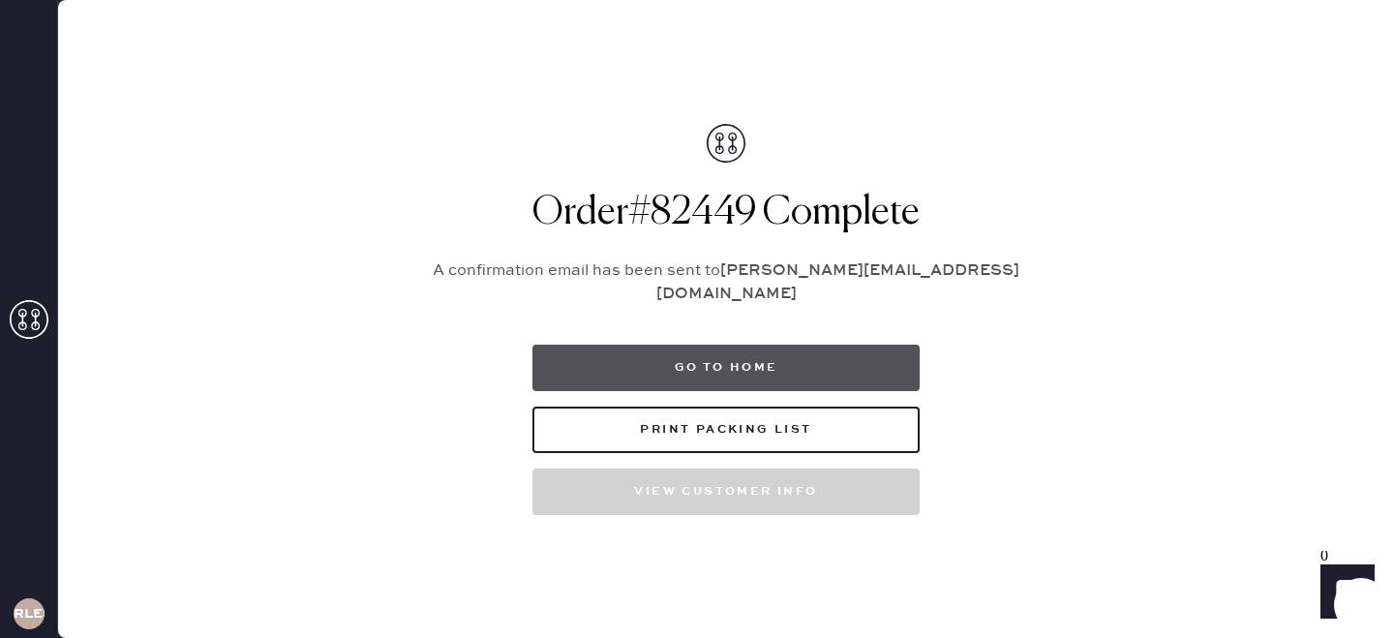
click at [741, 350] on button "Go to home" at bounding box center [726, 368] width 387 height 46
